Goal: Find specific page/section: Find specific page/section

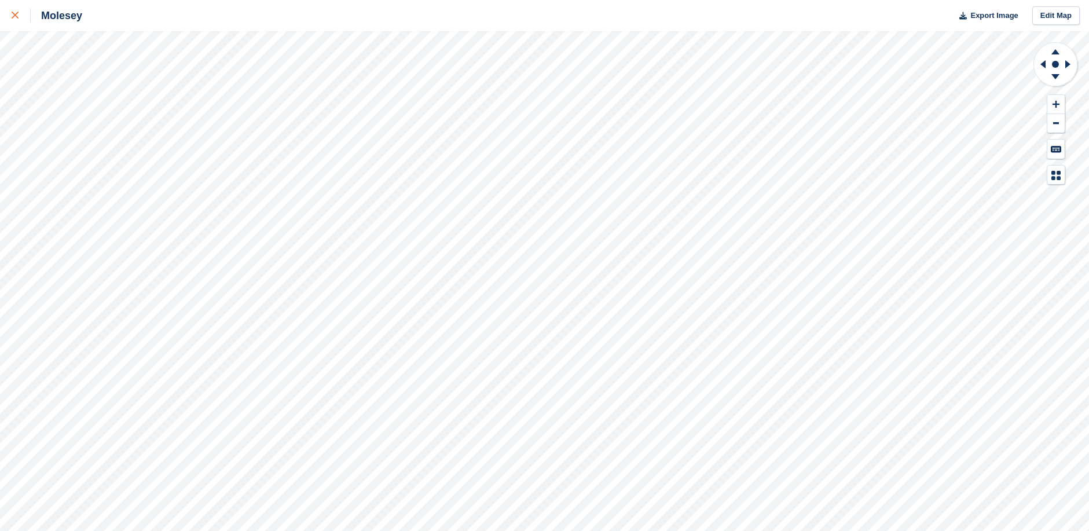
click at [14, 16] on icon at bounding box center [15, 15] width 7 height 7
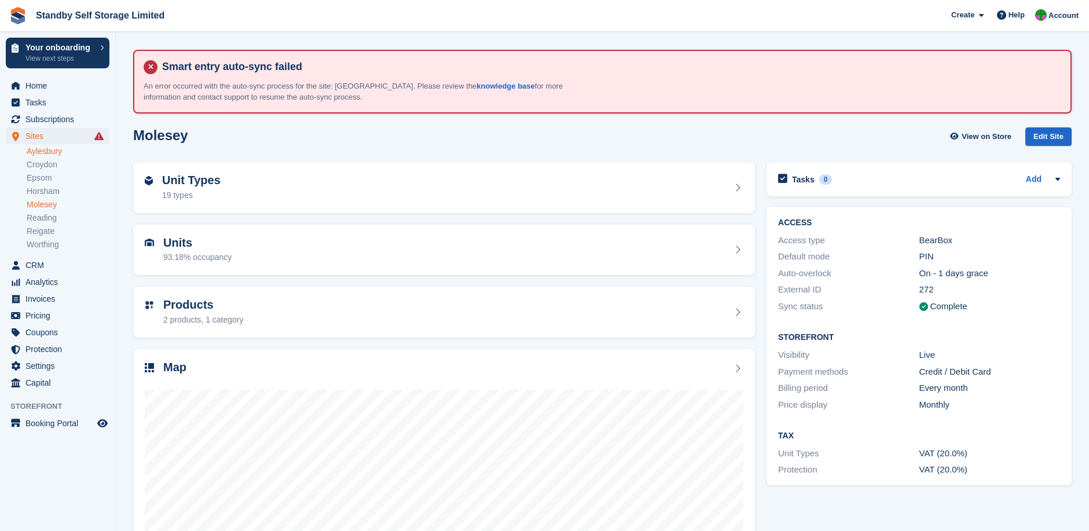
click at [42, 153] on link "Aylesbury" at bounding box center [68, 151] width 83 height 11
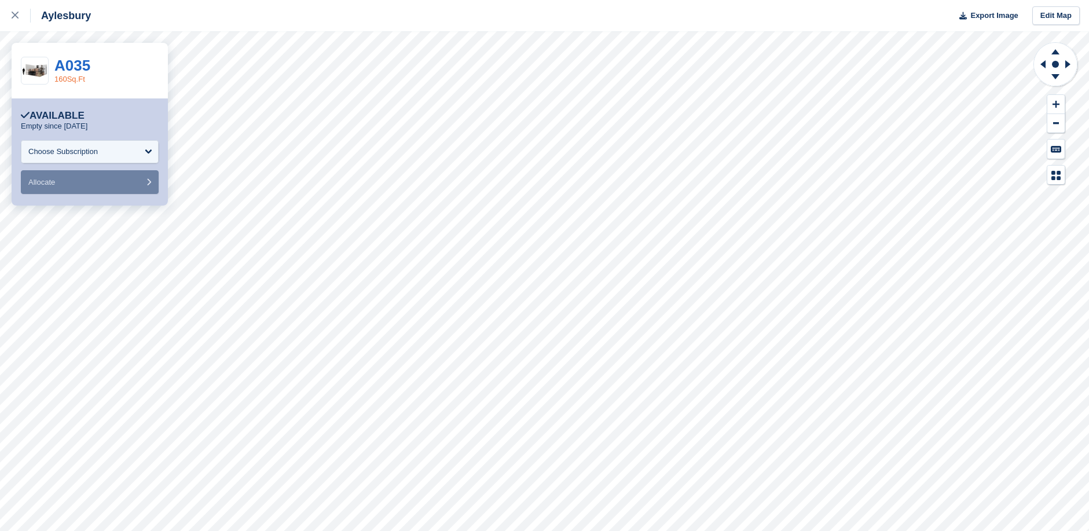
click at [75, 79] on link "160Sq.Ft" at bounding box center [69, 79] width 31 height 9
